Goal: Information Seeking & Learning: Learn about a topic

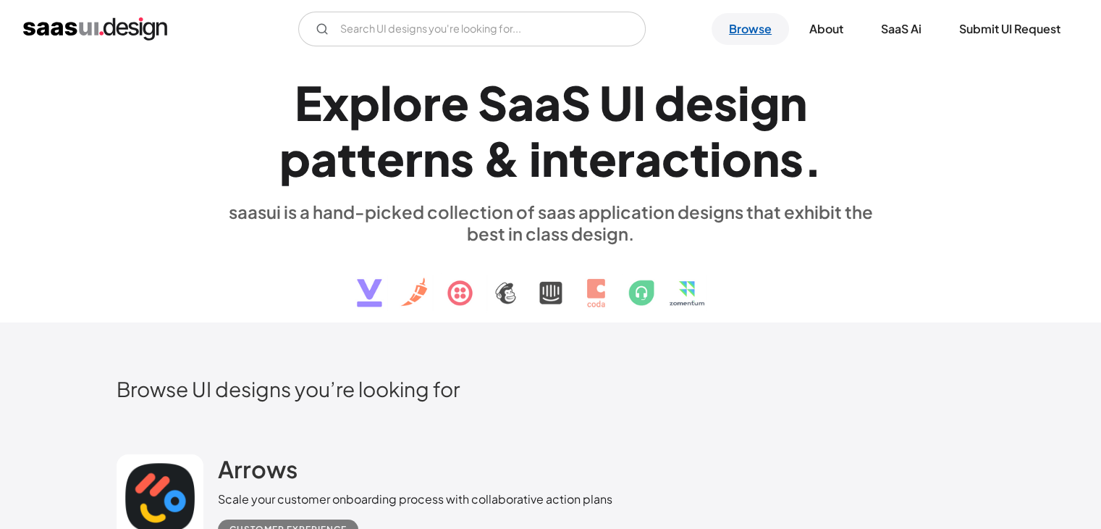
click at [741, 22] on link "Browse" at bounding box center [750, 29] width 77 height 32
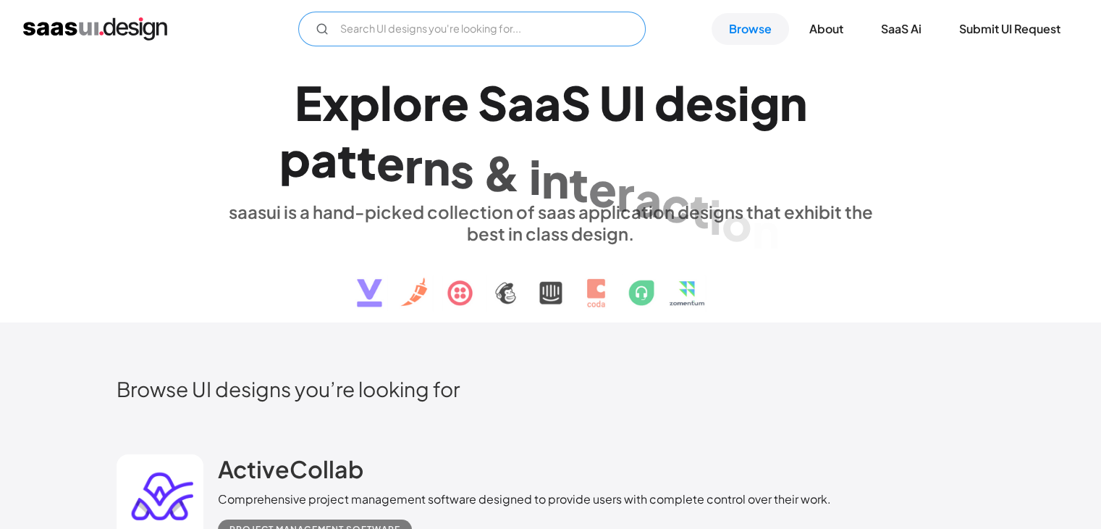
click at [495, 41] on input "Email Form" at bounding box center [472, 29] width 348 height 35
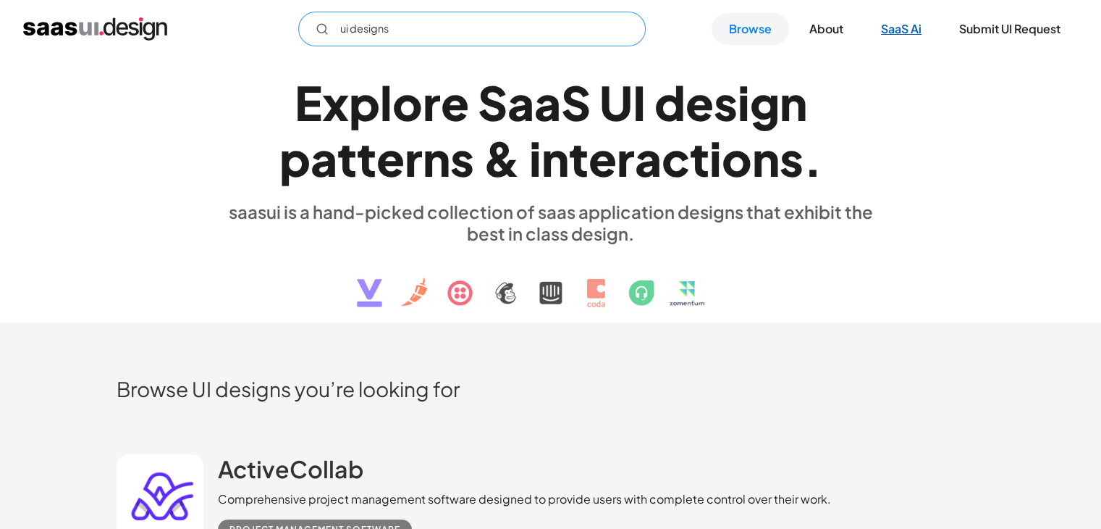
type input "ui designs"
click at [906, 27] on link "SaaS Ai" at bounding box center [901, 29] width 75 height 32
